Goal: Book appointment/travel/reservation

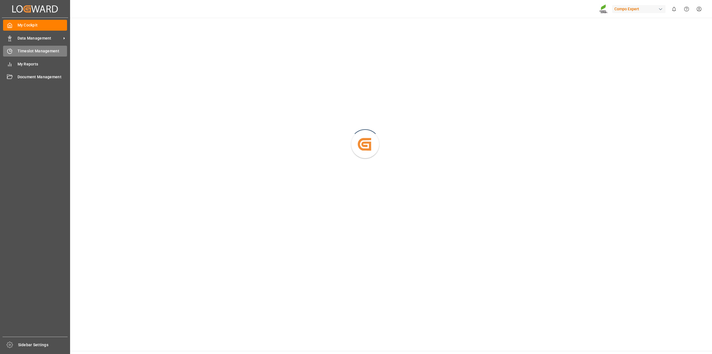
click at [19, 52] on span "Timeslot Management" at bounding box center [43, 51] width 50 height 6
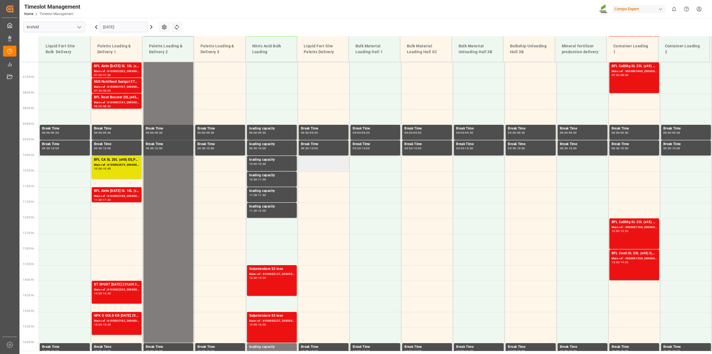
scroll to position [220, 0]
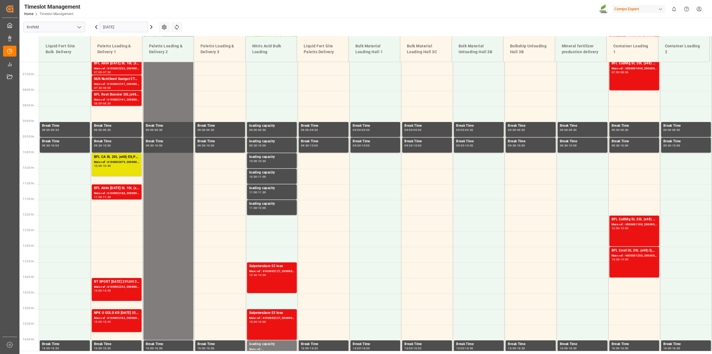
click at [142, 26] on input "[DATE]" at bounding box center [124, 27] width 48 height 11
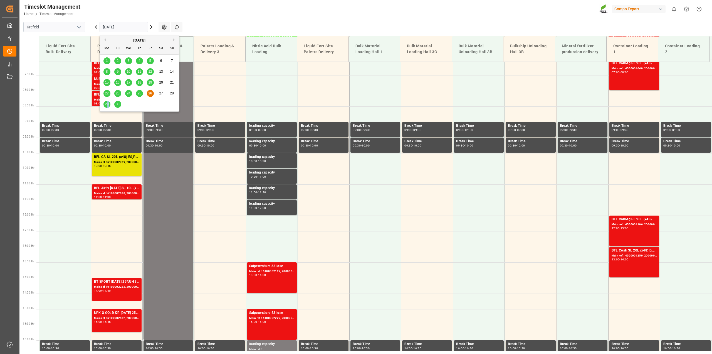
click at [108, 105] on span "29" at bounding box center [107, 104] width 4 height 4
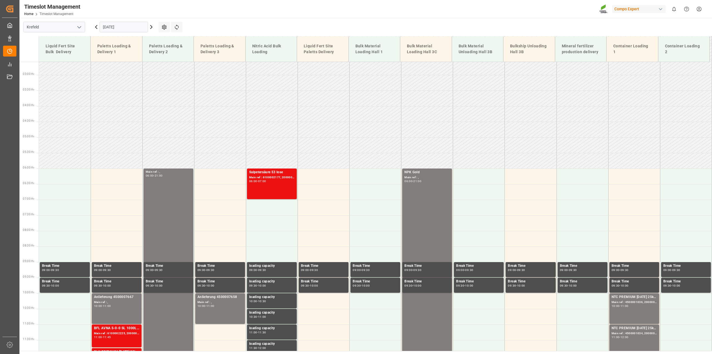
scroll to position [53, 0]
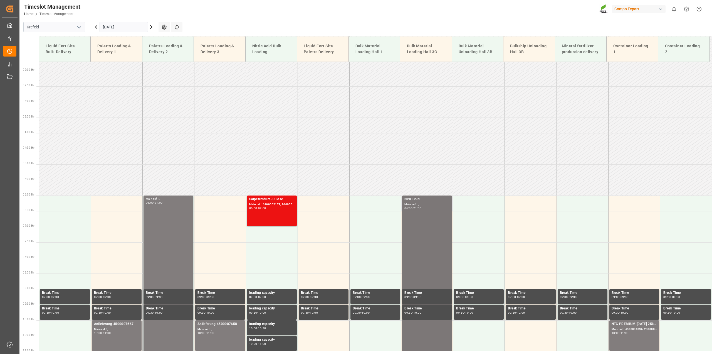
click at [413, 208] on div "-" at bounding box center [413, 208] width 1 height 3
